Goal: Task Accomplishment & Management: Manage account settings

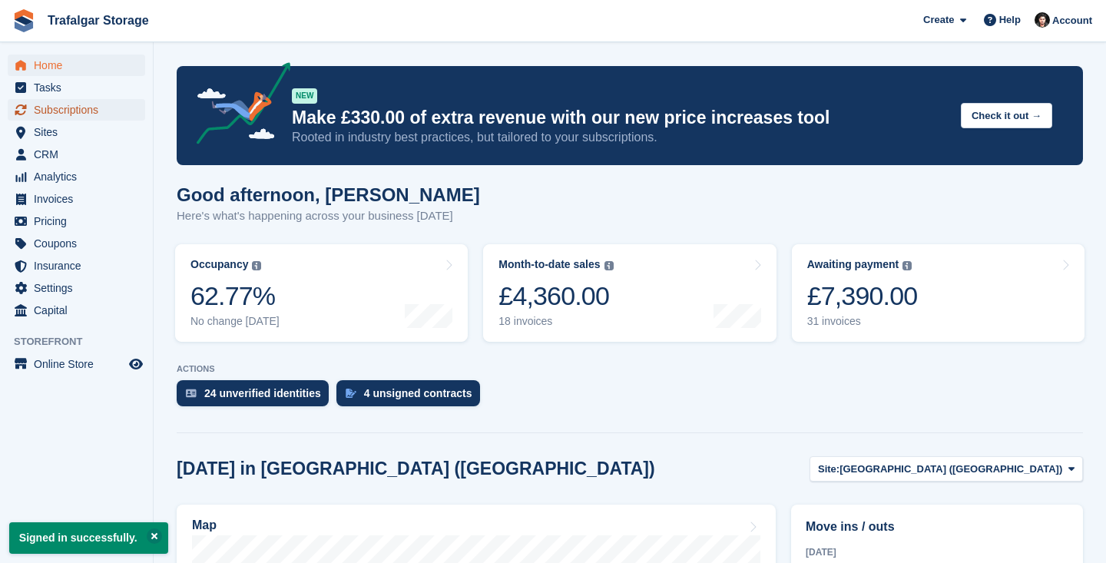
click at [86, 109] on span "Subscriptions" at bounding box center [80, 109] width 92 height 21
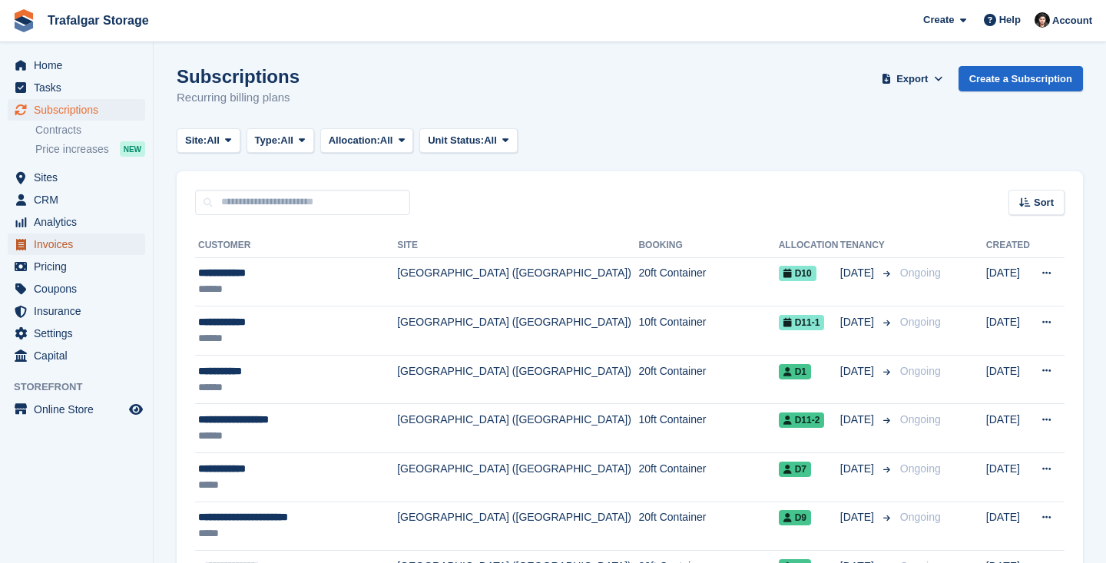
click at [79, 246] on span "Invoices" at bounding box center [80, 243] width 92 height 21
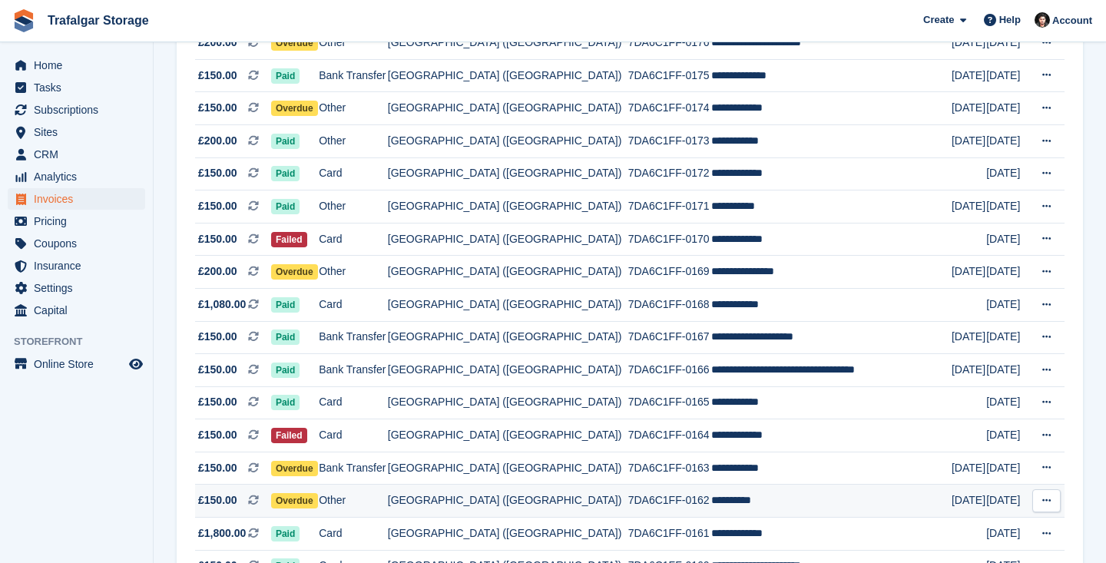
scroll to position [911, 0]
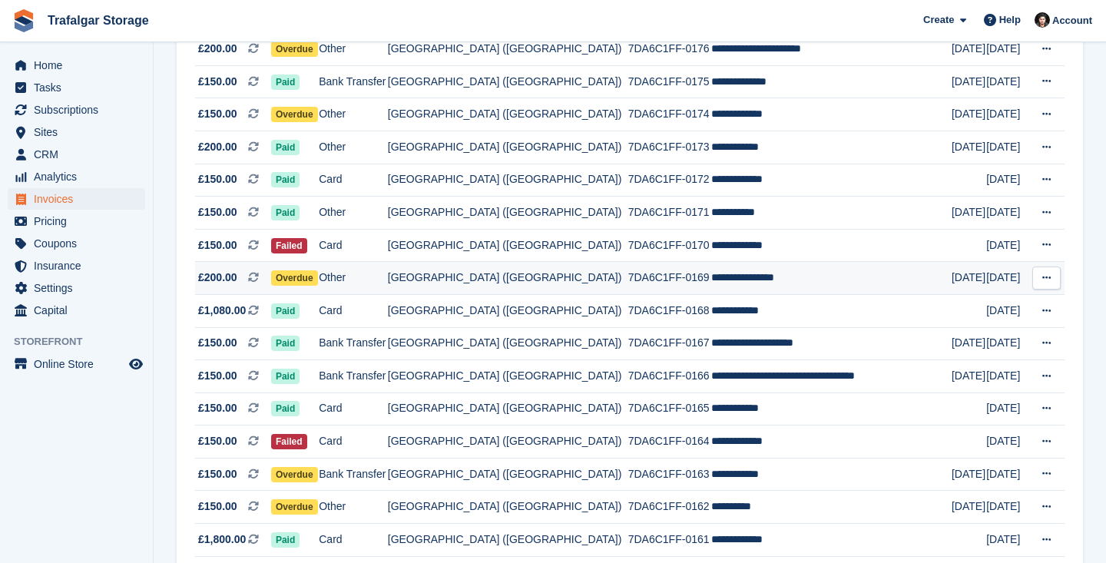
click at [306, 276] on span "Overdue" at bounding box center [294, 277] width 47 height 15
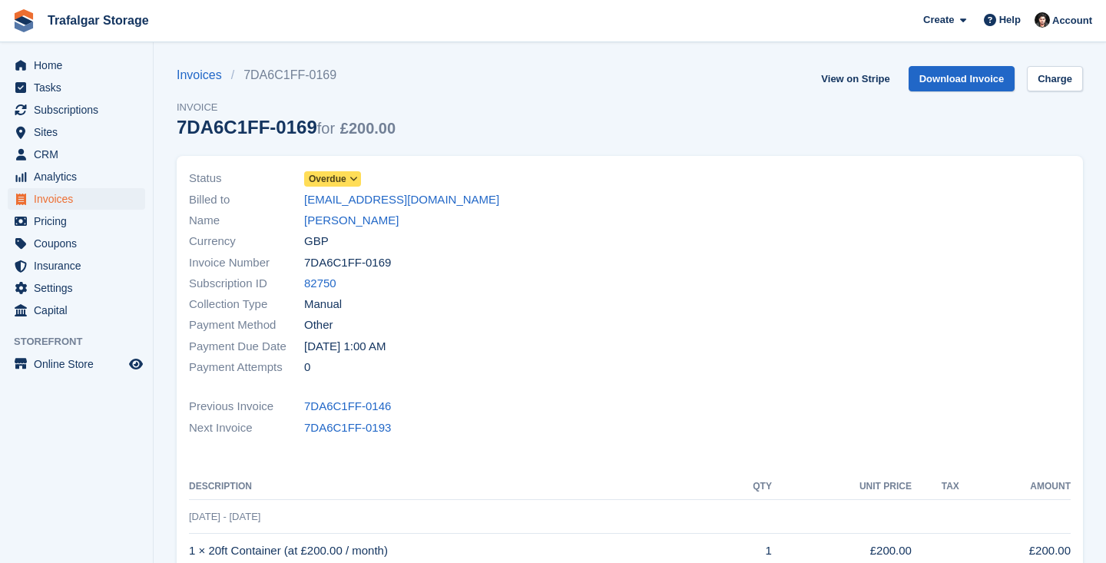
click at [314, 178] on span "Overdue" at bounding box center [328, 179] width 38 height 14
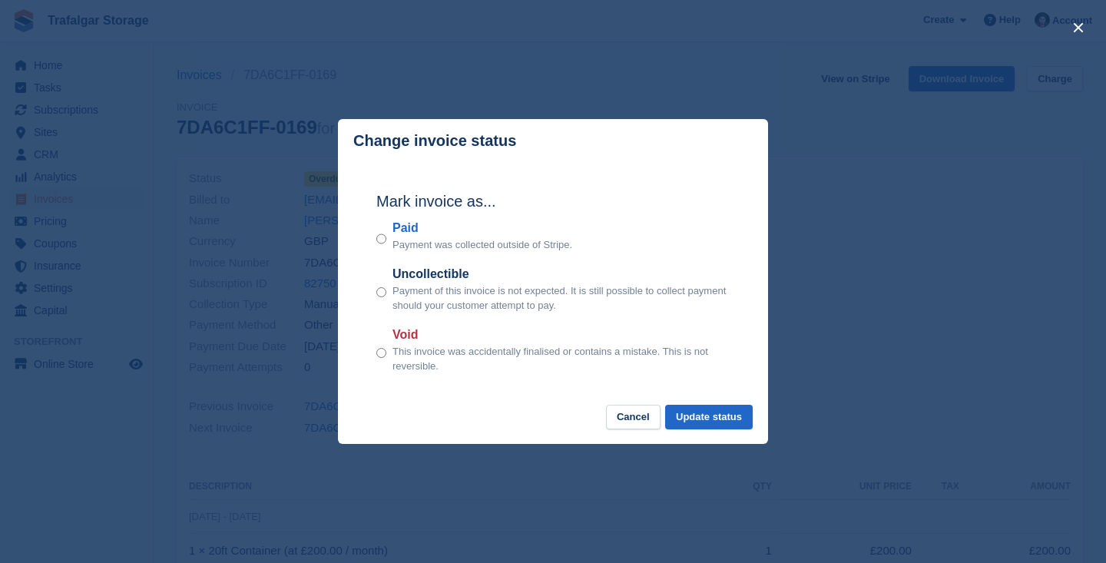
click at [403, 242] on p "Payment was collected outside of Stripe." at bounding box center [482, 244] width 180 height 15
click at [699, 425] on button "Update status" at bounding box center [709, 417] width 88 height 25
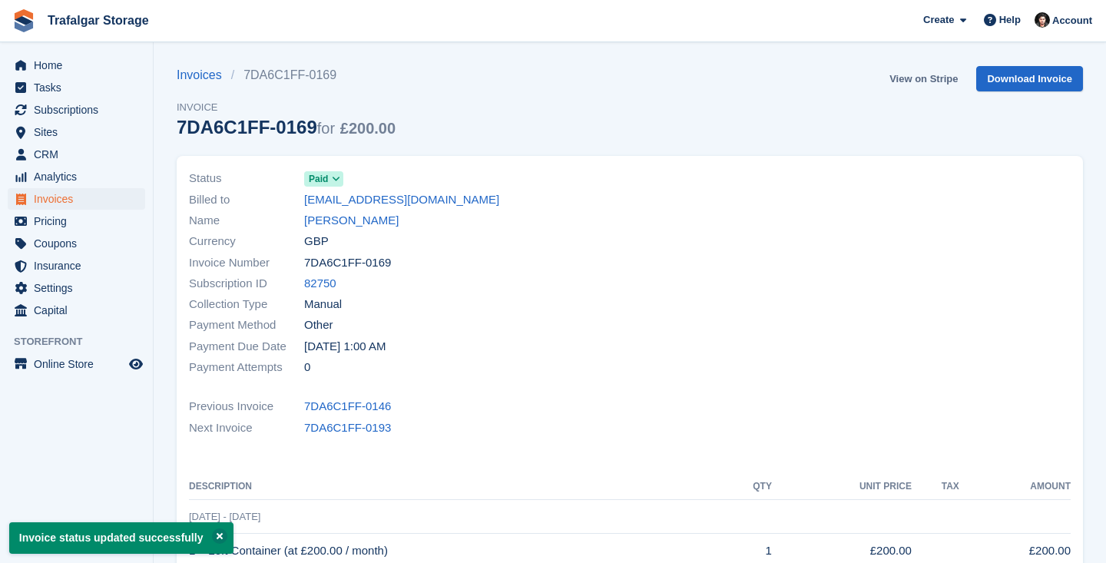
click at [928, 78] on link "View on Stripe" at bounding box center [923, 78] width 81 height 25
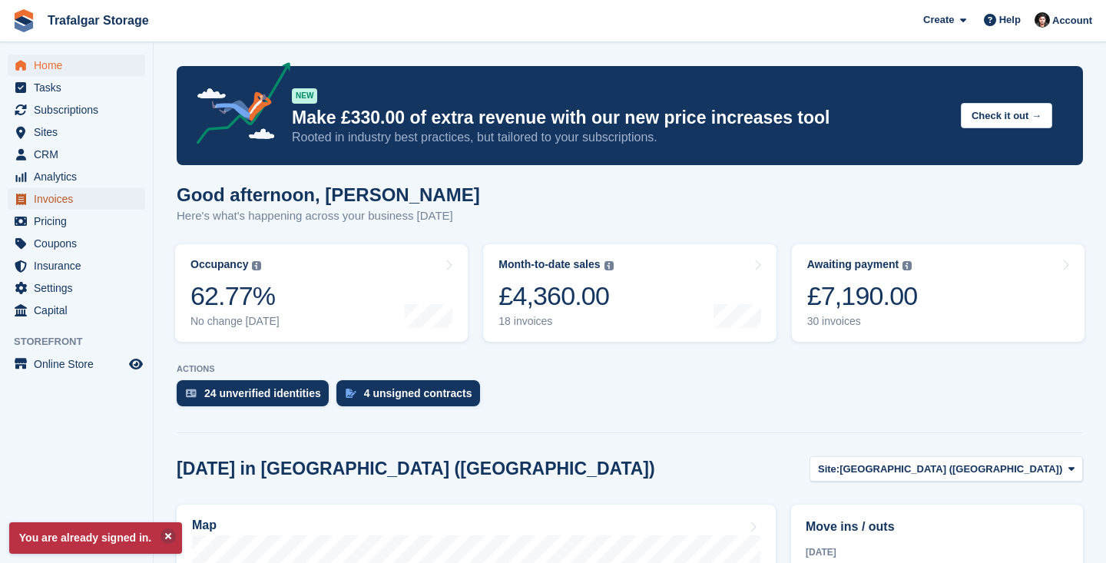
click at [78, 197] on span "Invoices" at bounding box center [80, 198] width 92 height 21
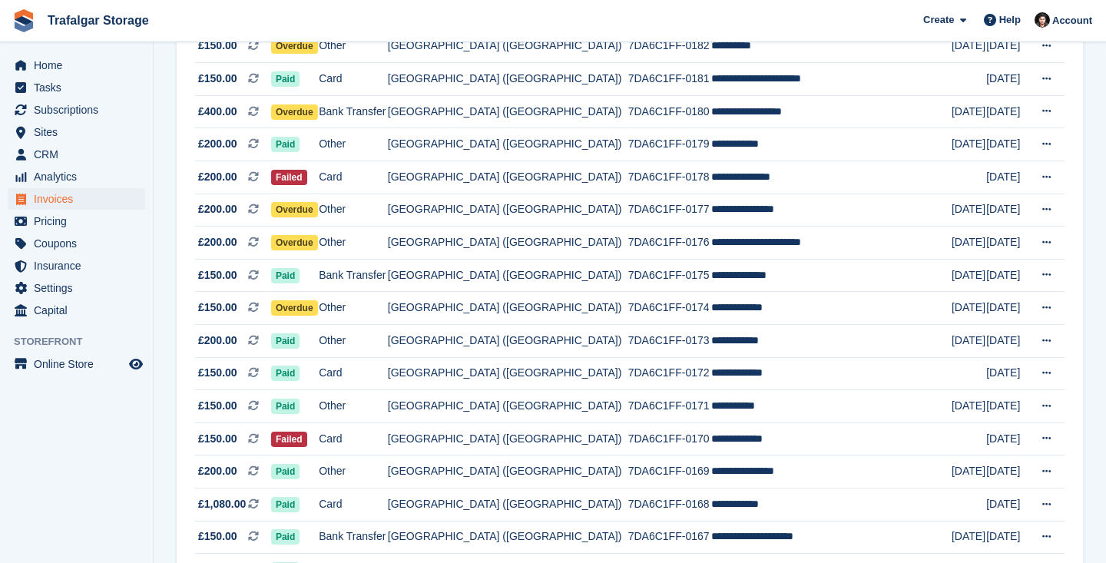
scroll to position [719, 0]
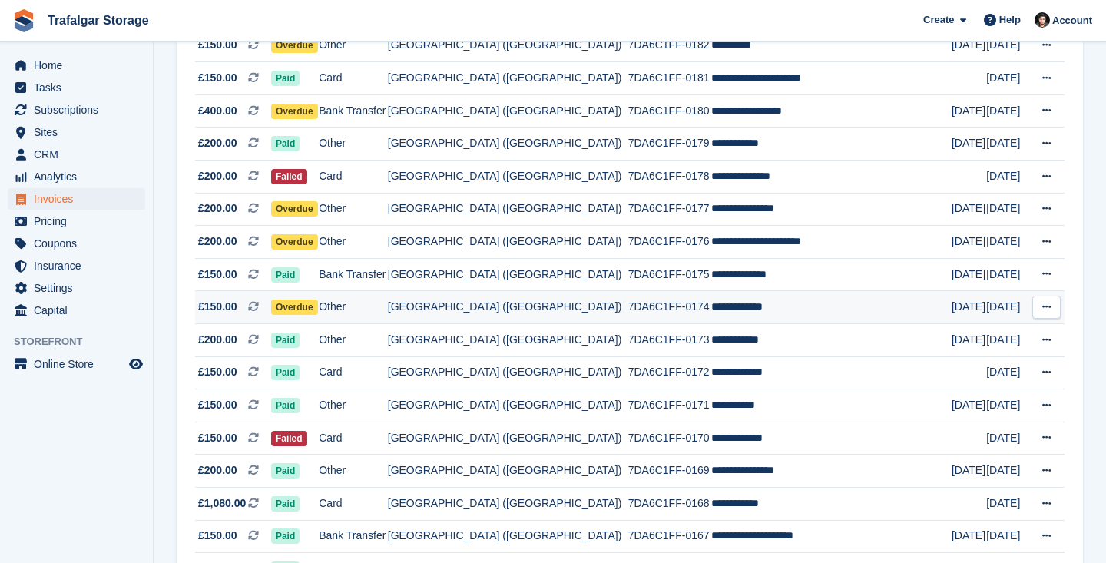
click at [310, 306] on span "Overdue" at bounding box center [294, 306] width 47 height 15
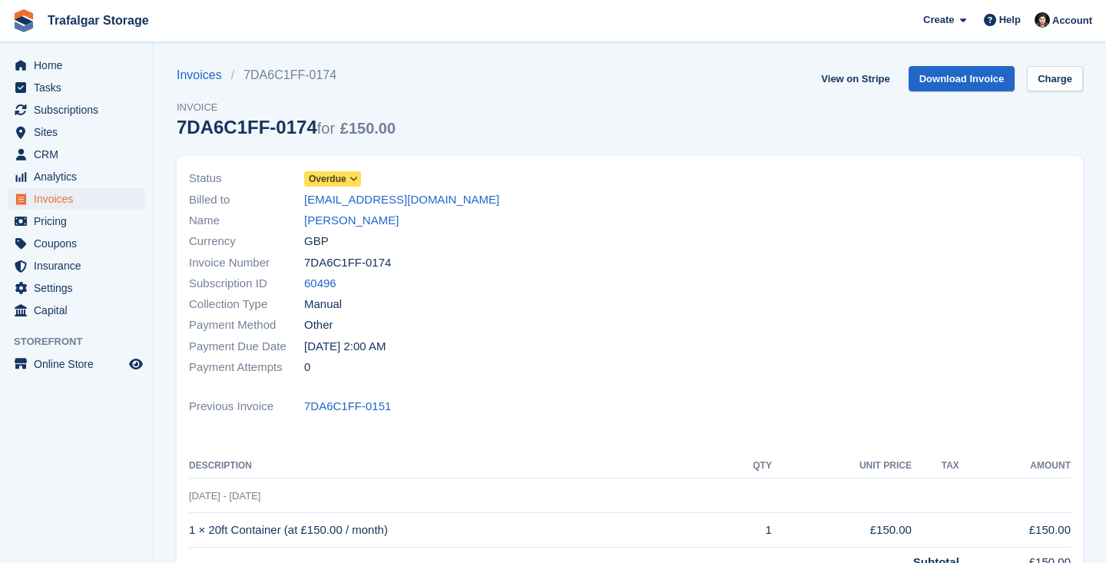
click at [333, 174] on span "Overdue" at bounding box center [328, 179] width 38 height 14
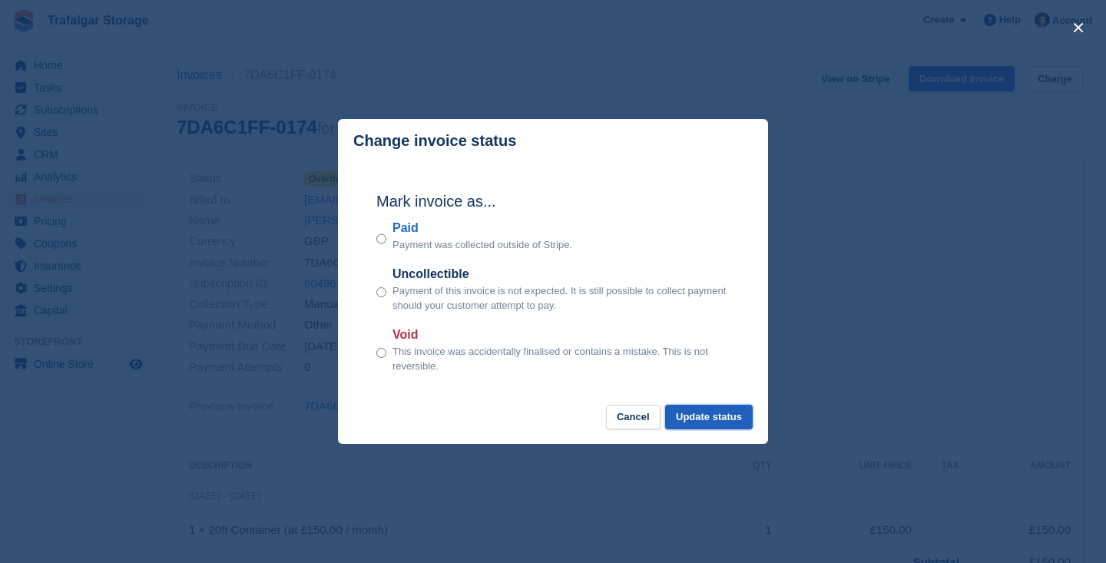
click at [704, 418] on button "Update status" at bounding box center [709, 417] width 88 height 25
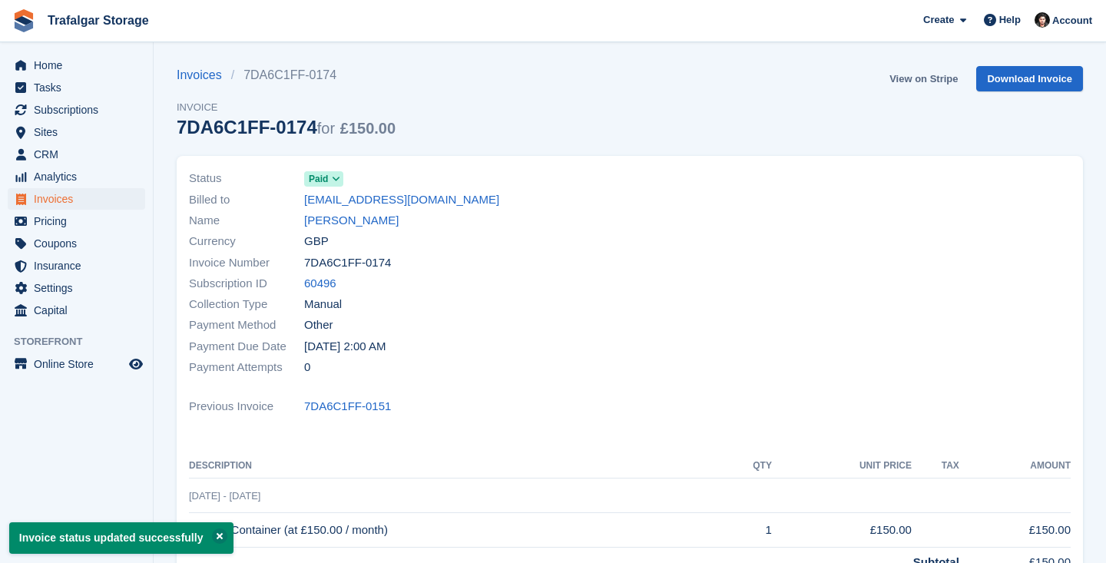
click at [908, 78] on link "View on Stripe" at bounding box center [923, 78] width 81 height 25
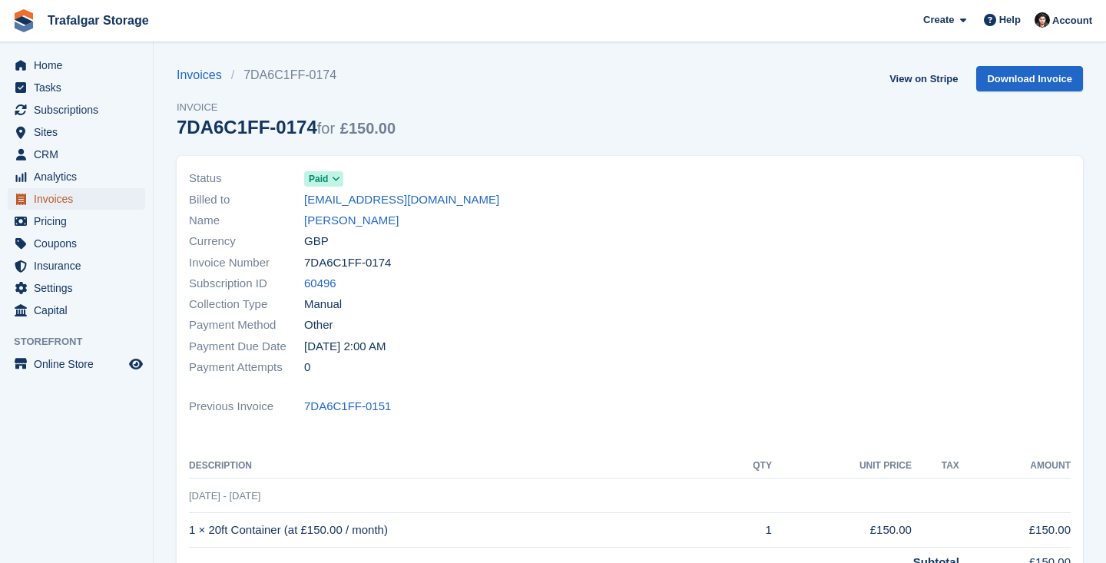
click at [59, 200] on span "Invoices" at bounding box center [80, 198] width 92 height 21
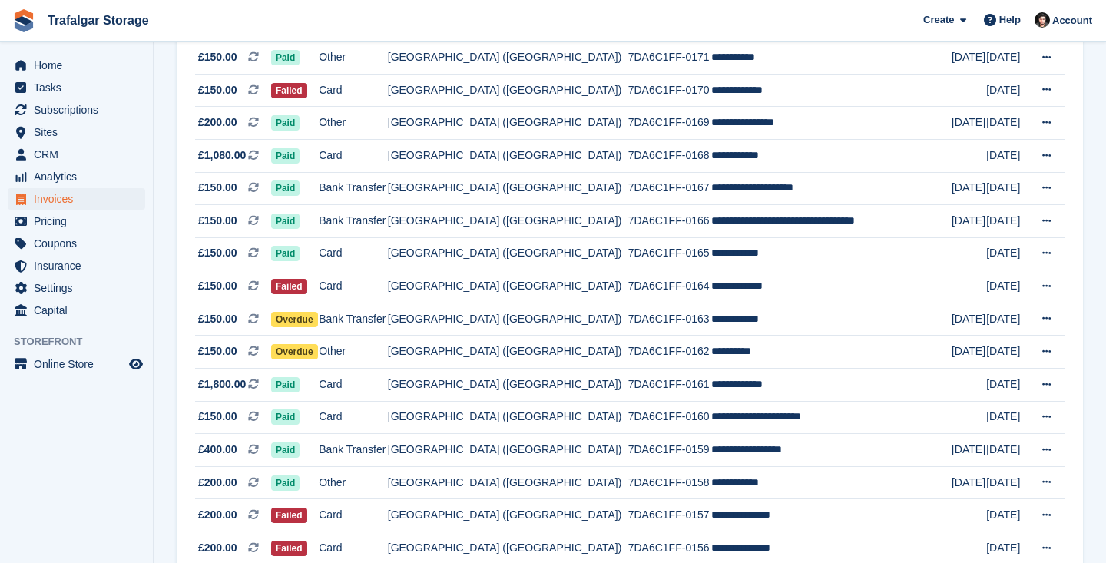
scroll to position [1106, 0]
